Goal: Task Accomplishment & Management: Complete application form

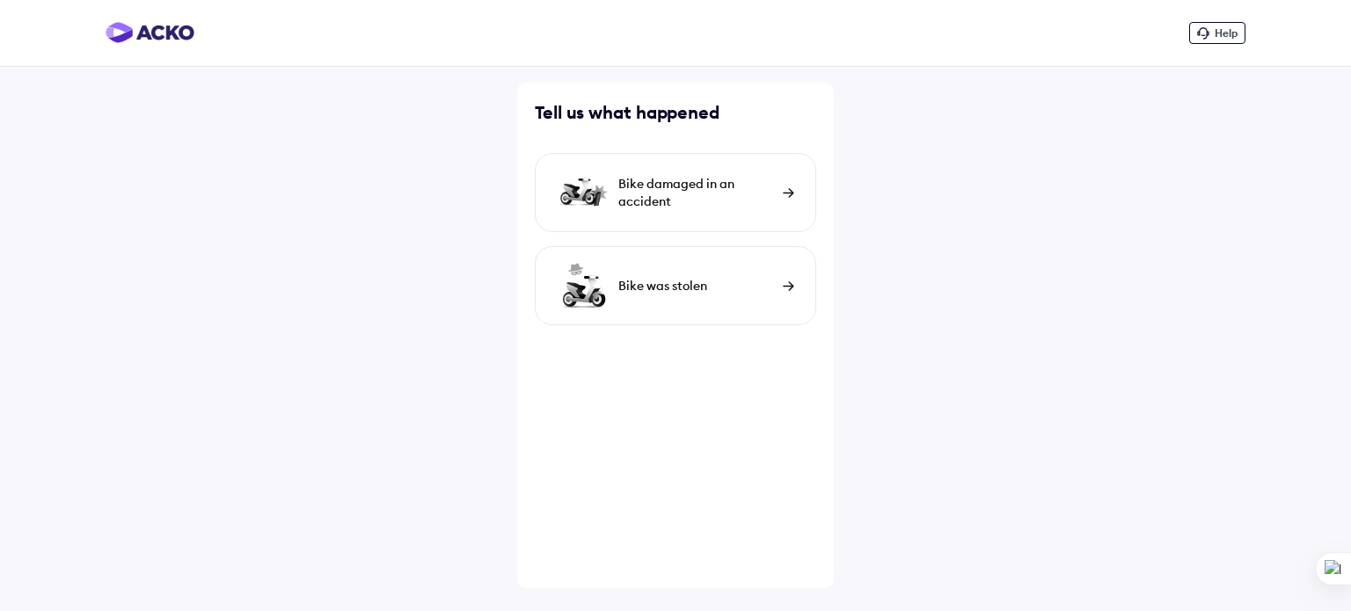
click at [739, 189] on div "Bike damaged in an accident" at bounding box center [696, 192] width 156 height 35
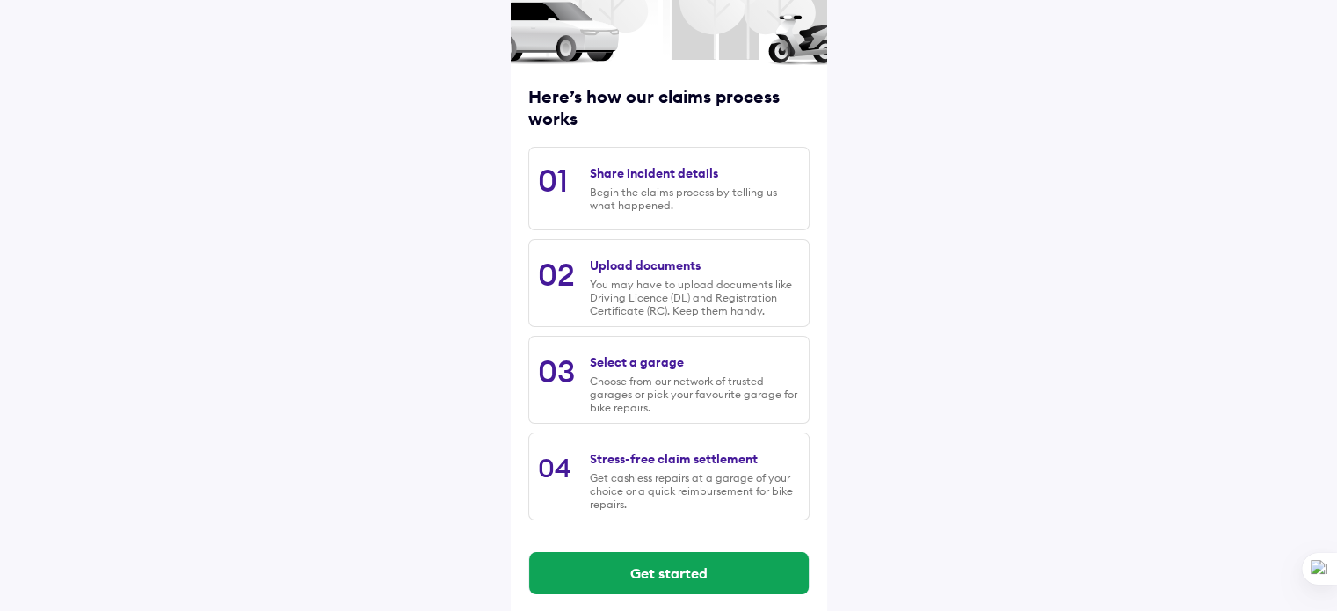
scroll to position [179, 0]
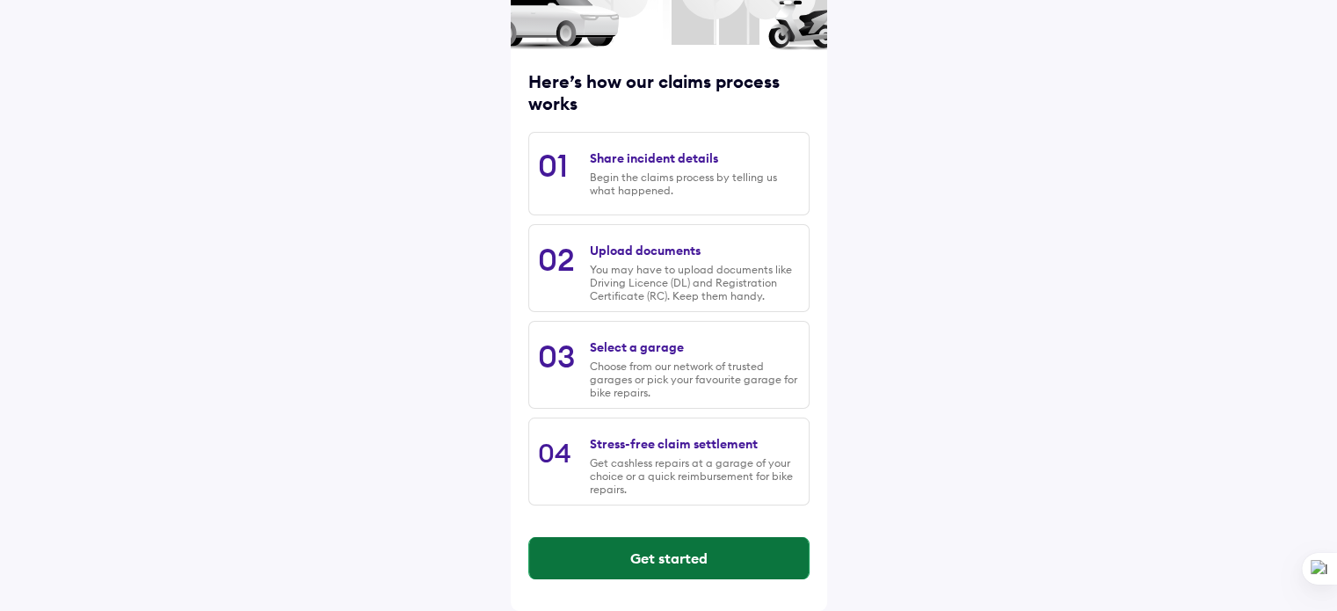
click at [674, 558] on button "Get started" at bounding box center [669, 558] width 280 height 42
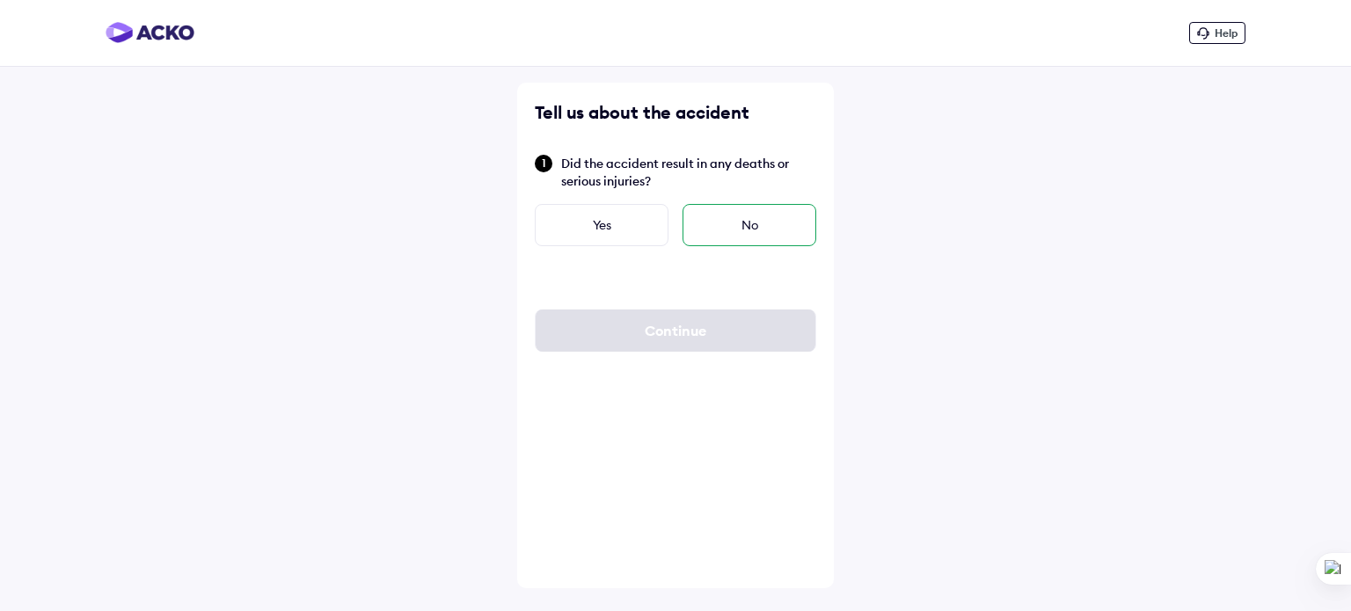
click at [751, 230] on div "No" at bounding box center [749, 225] width 134 height 42
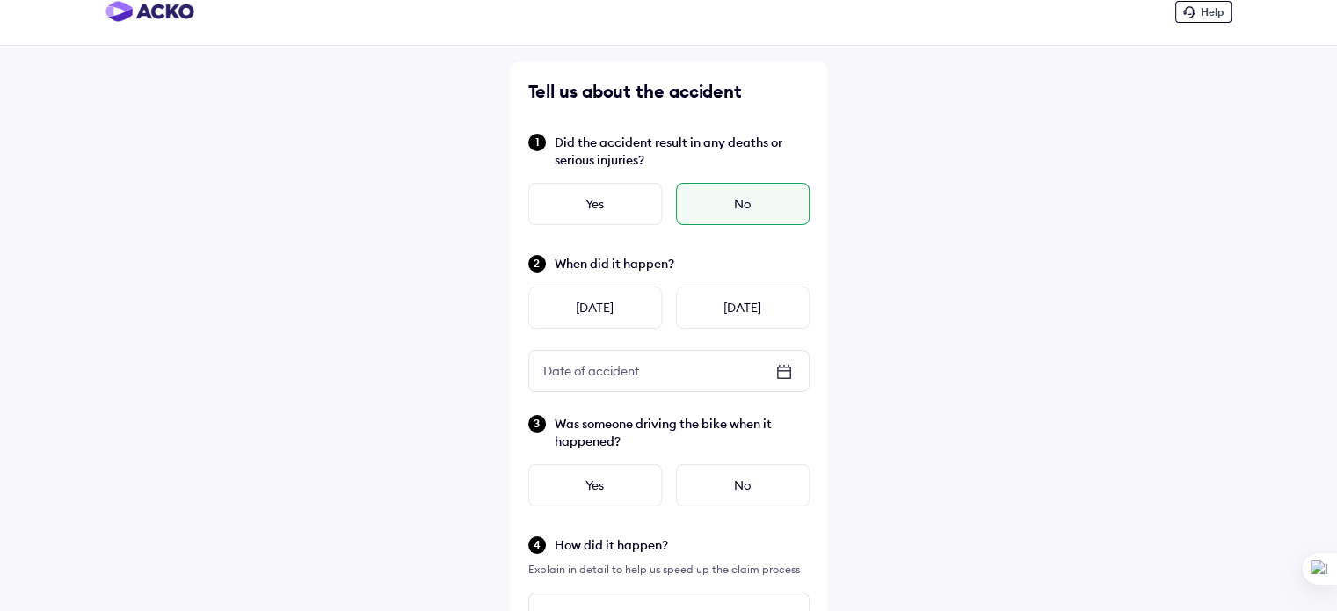
scroll to position [28, 0]
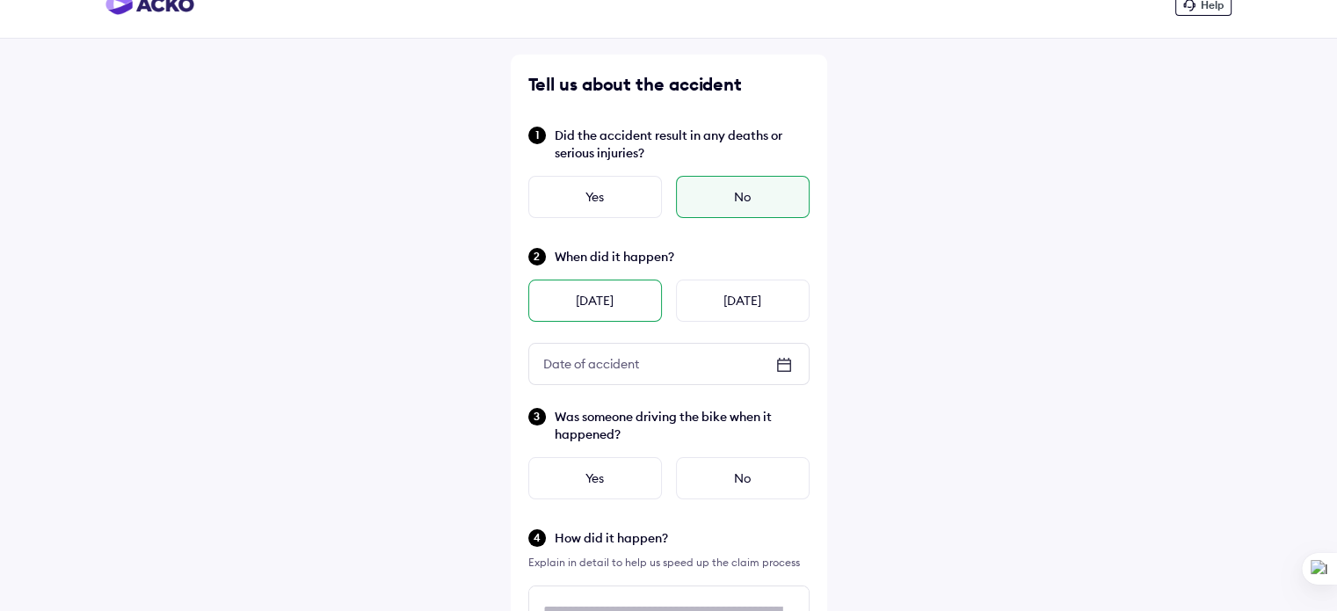
click at [614, 307] on div "Yesterday" at bounding box center [595, 301] width 134 height 42
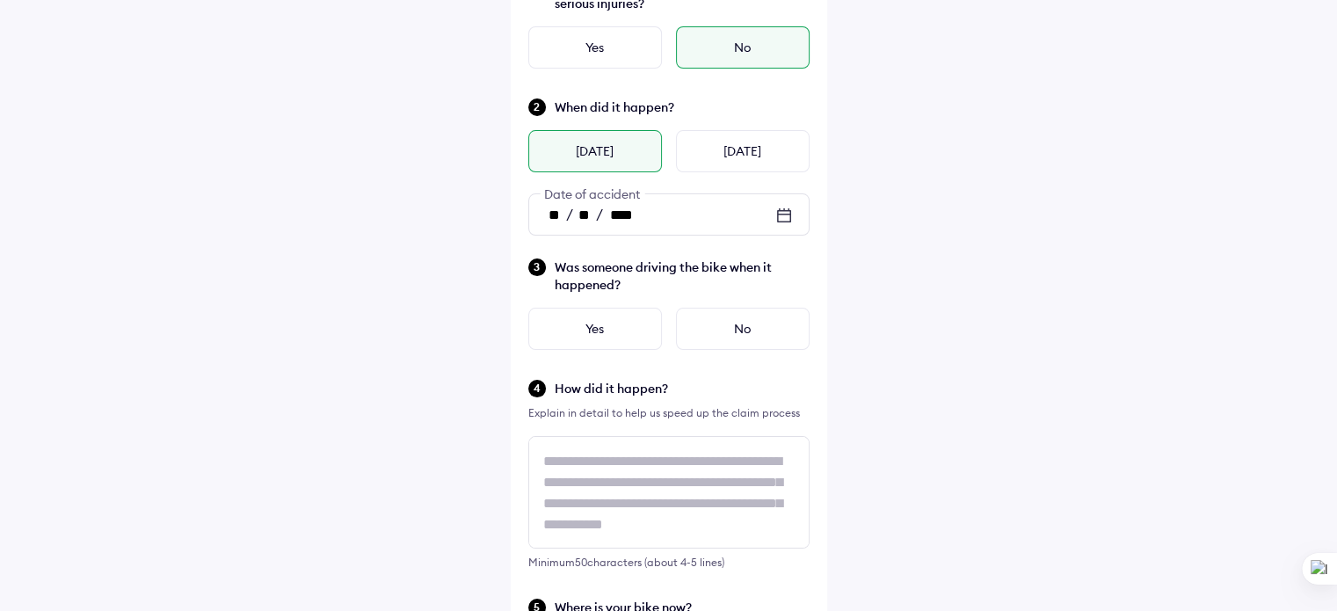
scroll to position [178, 0]
click at [746, 330] on div "No" at bounding box center [743, 328] width 134 height 42
click at [732, 327] on div "No" at bounding box center [743, 328] width 134 height 42
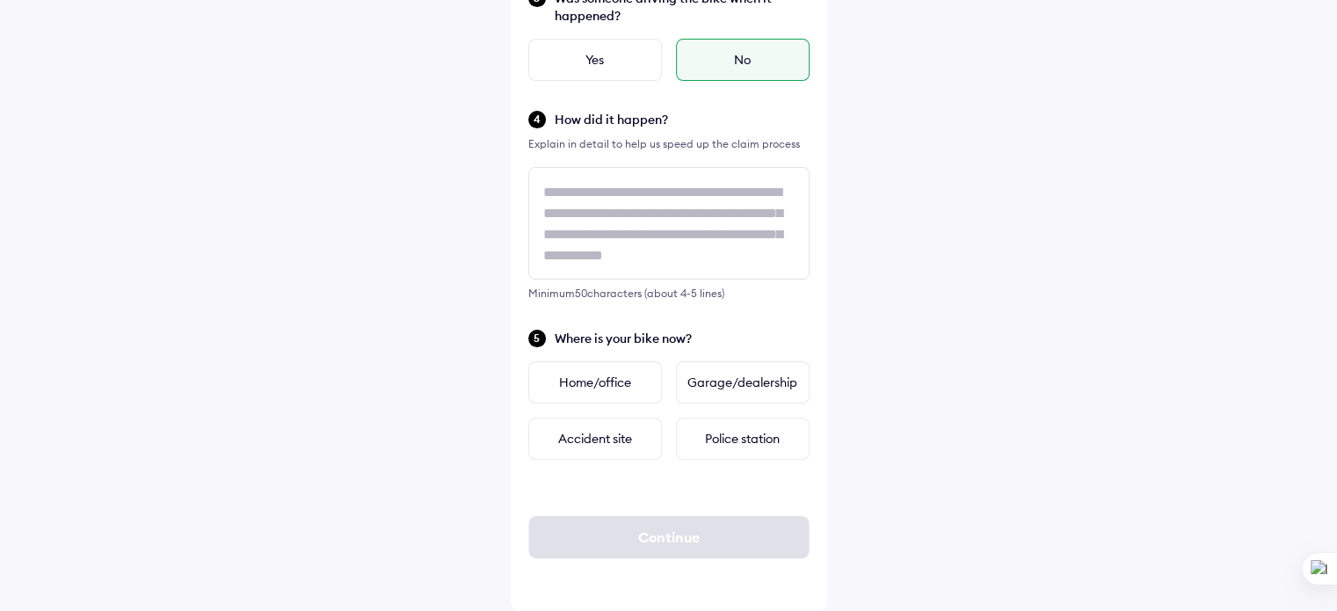
scroll to position [0, 0]
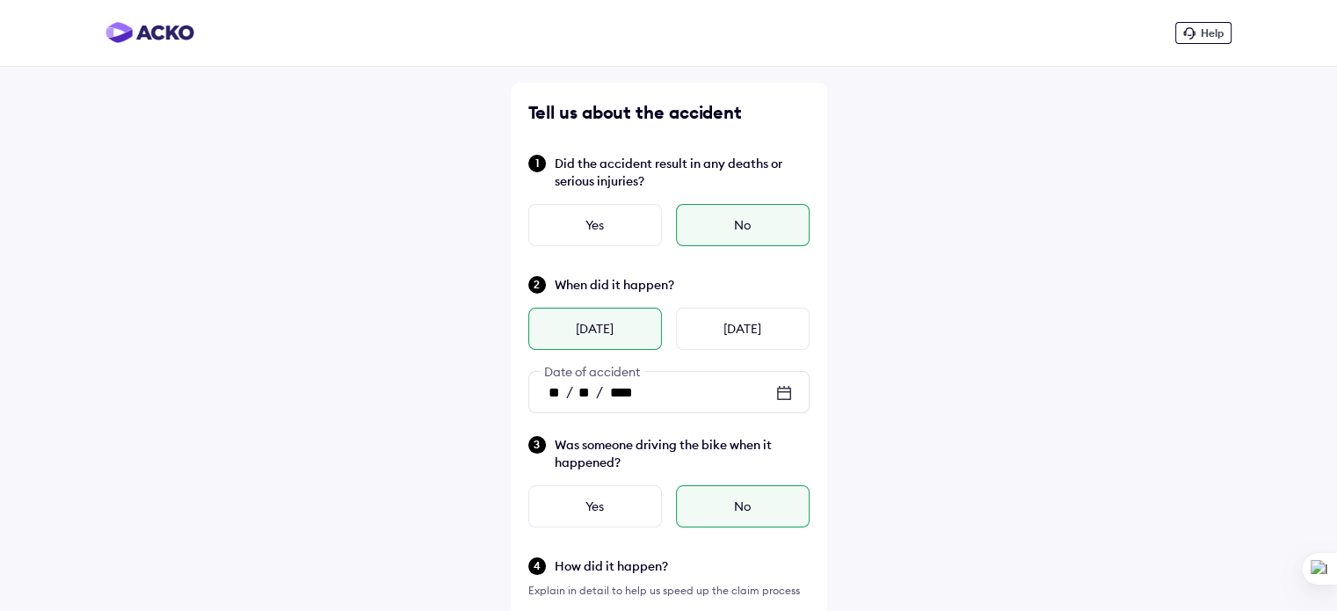
drag, startPoint x: 95, startPoint y: 1, endPoint x: 403, endPoint y: 178, distance: 354.9
click at [403, 178] on div "Help Tell us about the accident Did the accident result in any deaths or seriou…" at bounding box center [668, 529] width 1337 height 1058
click at [164, 33] on img at bounding box center [150, 32] width 89 height 21
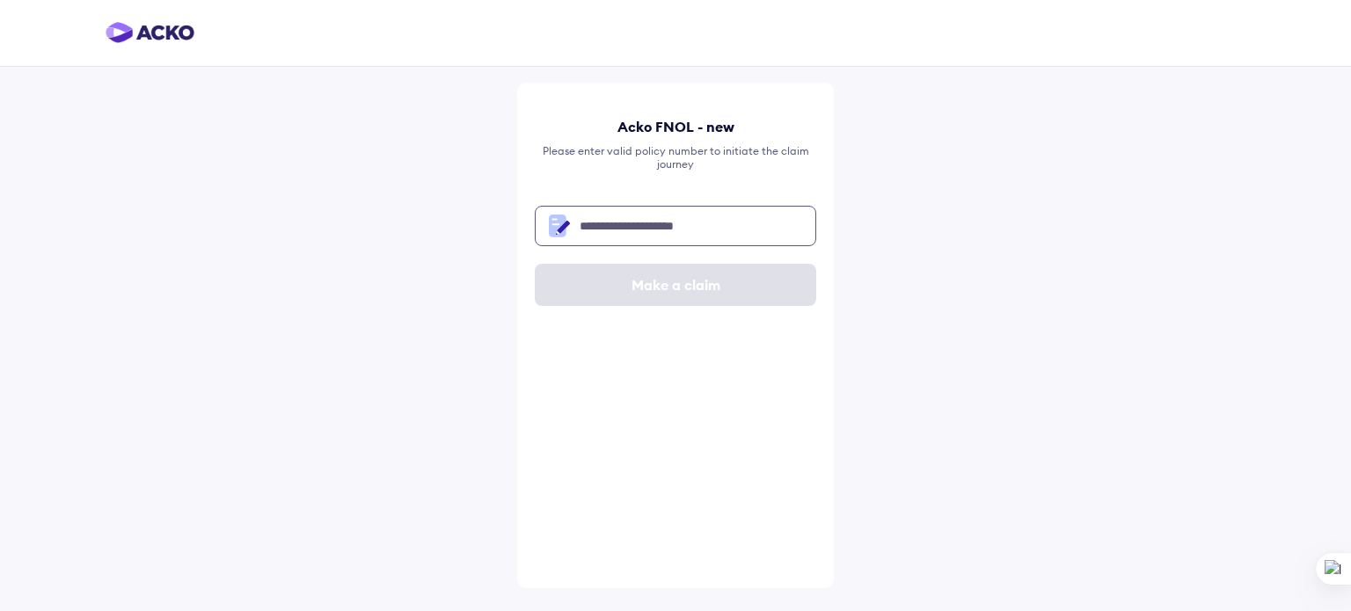
click at [630, 234] on input "text" at bounding box center [675, 226] width 281 height 40
